Goal: Find specific page/section: Find specific page/section

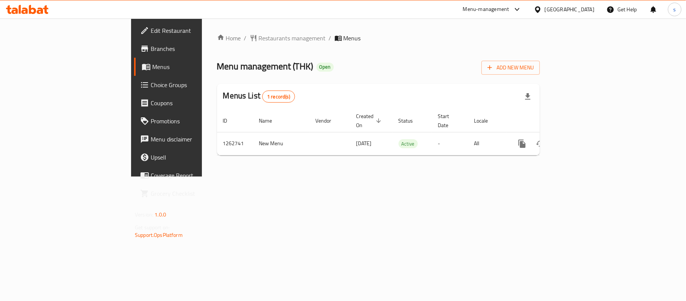
drag, startPoint x: 0, startPoint y: 0, endPoint x: 581, endPoint y: 10, distance: 580.9
click at [545, 10] on div at bounding box center [539, 9] width 11 height 8
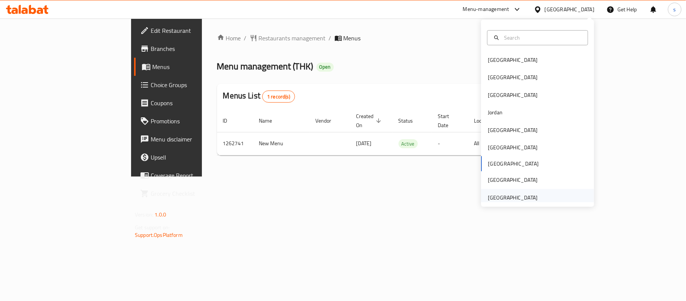
click at [527, 195] on div "[GEOGRAPHIC_DATA]" at bounding box center [513, 197] width 50 height 8
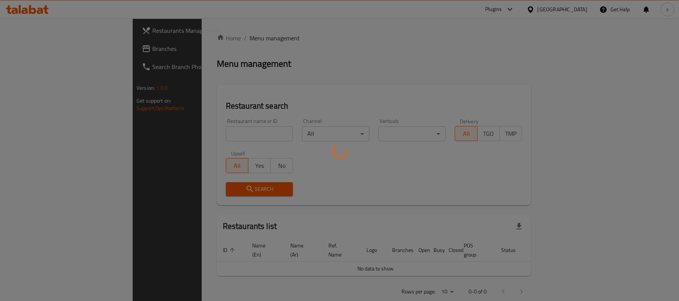
click at [26, 53] on div at bounding box center [339, 150] width 679 height 301
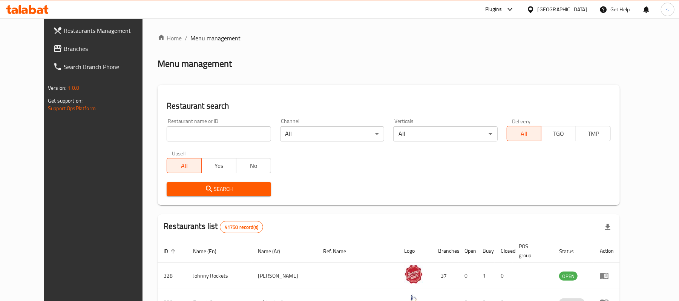
click at [64, 53] on span "Branches" at bounding box center [108, 48] width 88 height 9
